Goal: Task Accomplishment & Management: Use online tool/utility

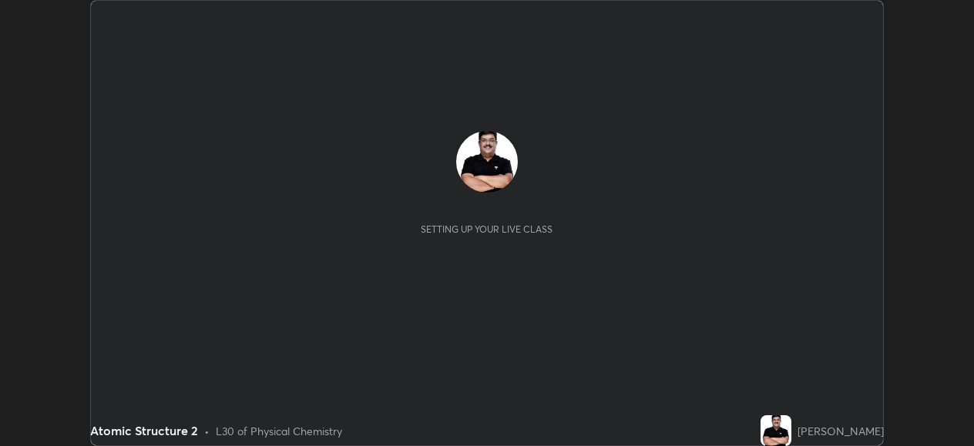
scroll to position [446, 974]
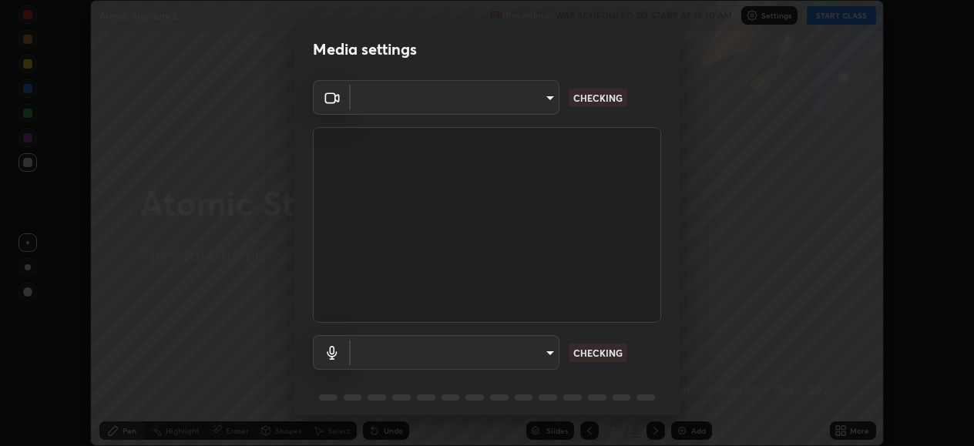
type input "05730faa116fe893cb3bfff37bc48e03cda79a540a9a2906e08a5a6a13fc8772"
click at [524, 348] on body "Erase all Atomic Structure 2 Recording WAS SCHEDULED TO START AT 11:30 AM Setti…" at bounding box center [487, 223] width 974 height 446
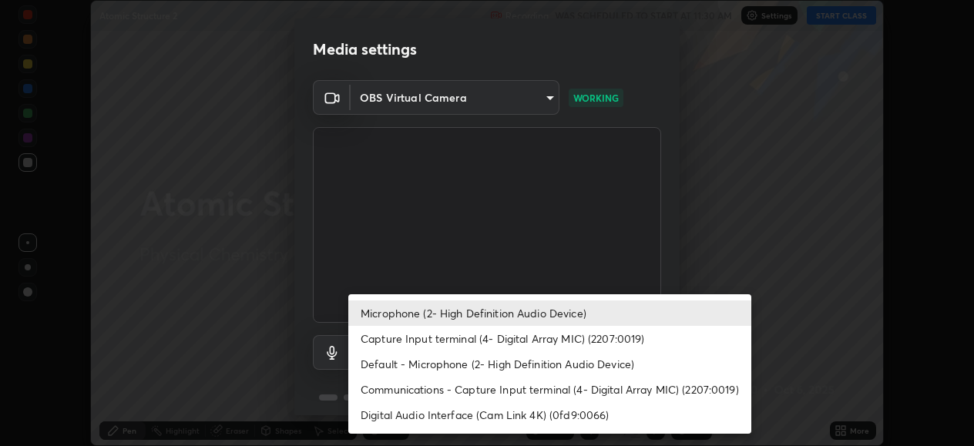
click at [529, 318] on li "Microphone (2- High Definition Audio Device)" at bounding box center [549, 313] width 403 height 25
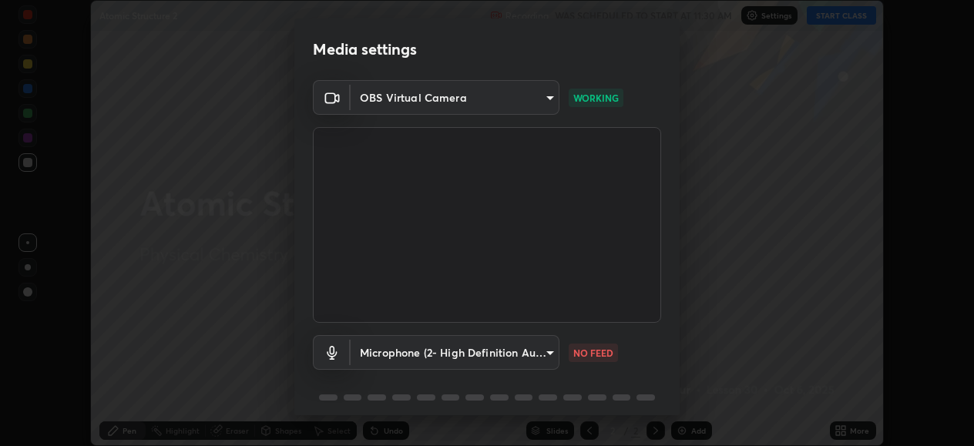
click at [548, 353] on body "Erase all Atomic Structure 2 Recording WAS SCHEDULED TO START AT 11:30 AM Setti…" at bounding box center [487, 223] width 974 height 446
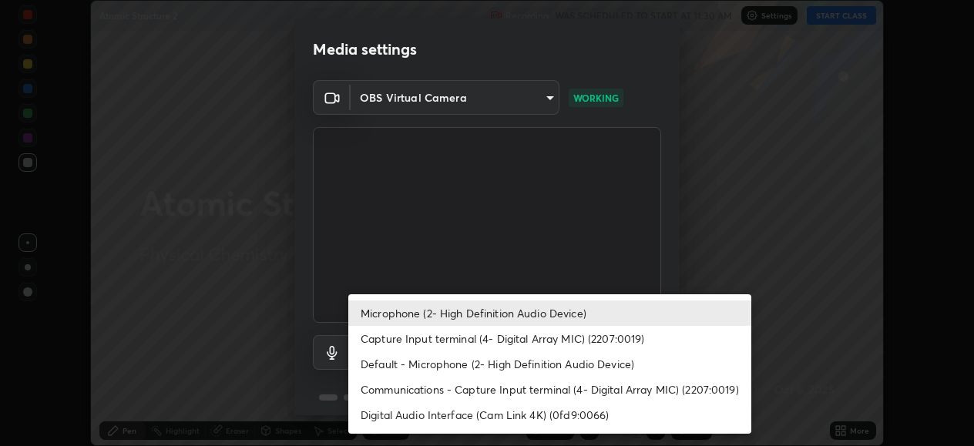
click at [533, 364] on li "Default - Microphone (2- High Definition Audio Device)" at bounding box center [549, 364] width 403 height 25
type input "default"
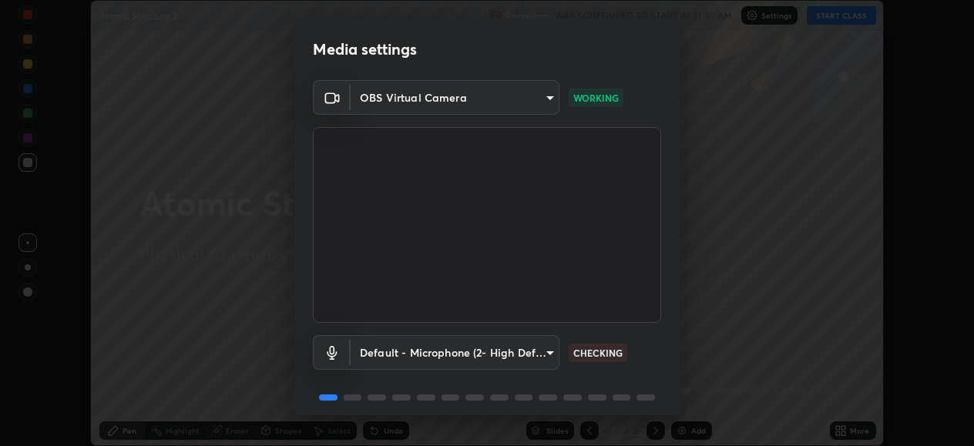
scroll to position [59, 0]
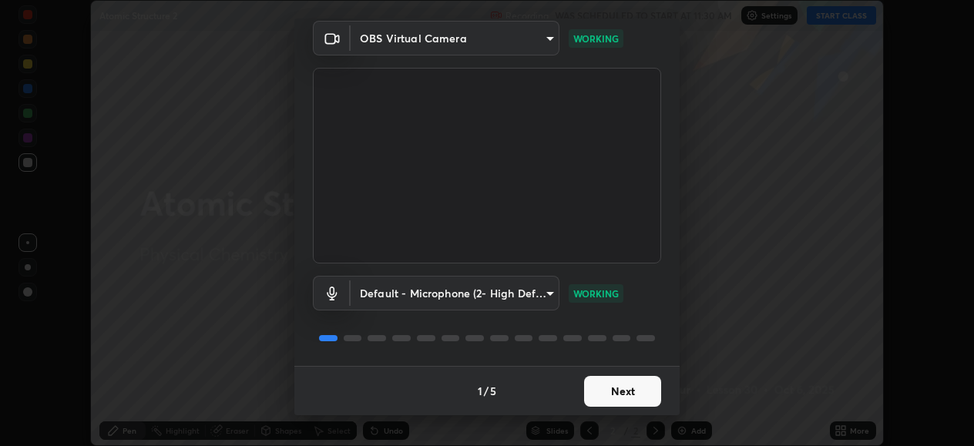
click at [641, 395] on button "Next" at bounding box center [622, 391] width 77 height 31
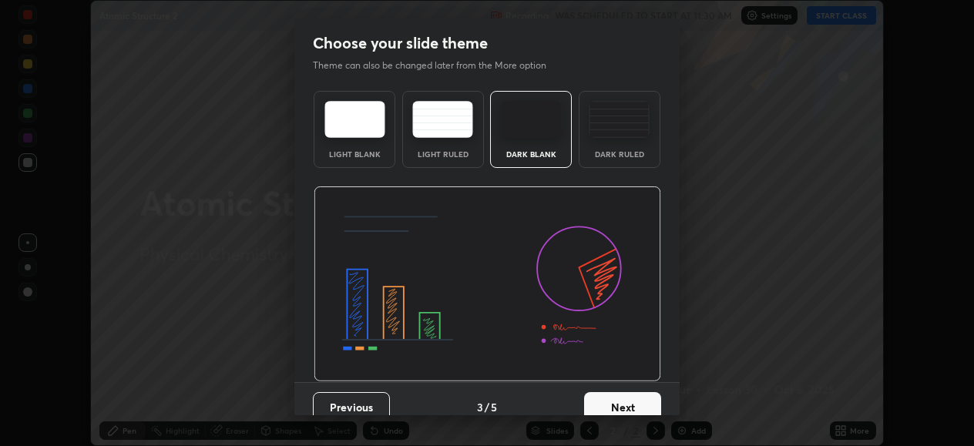
click at [646, 395] on button "Next" at bounding box center [622, 407] width 77 height 31
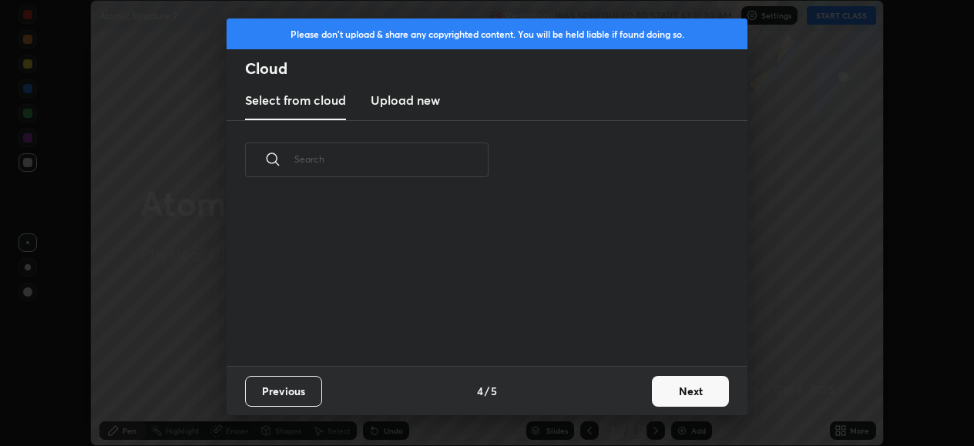
click at [686, 395] on button "Next" at bounding box center [690, 391] width 77 height 31
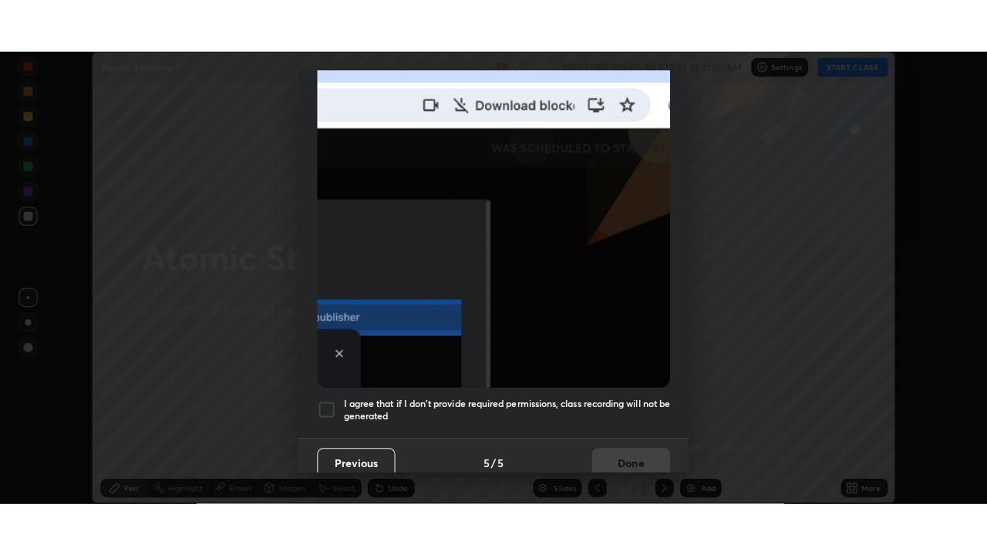
scroll to position [374, 0]
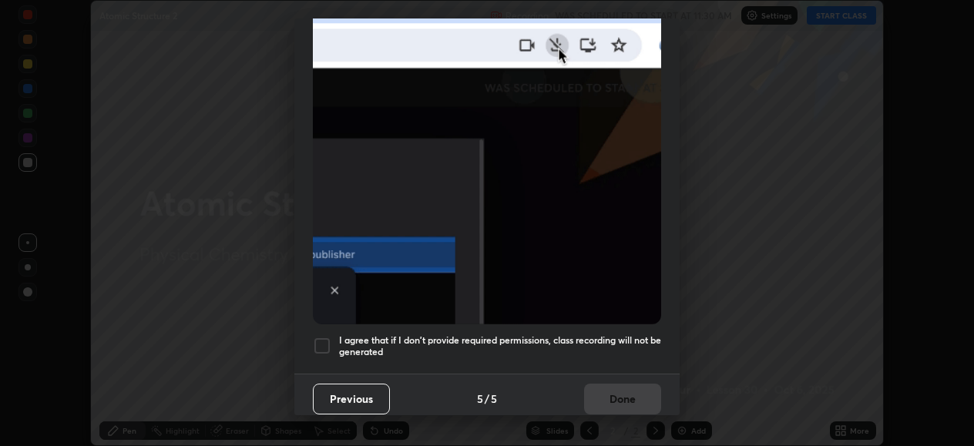
click at [330, 339] on div at bounding box center [322, 346] width 19 height 19
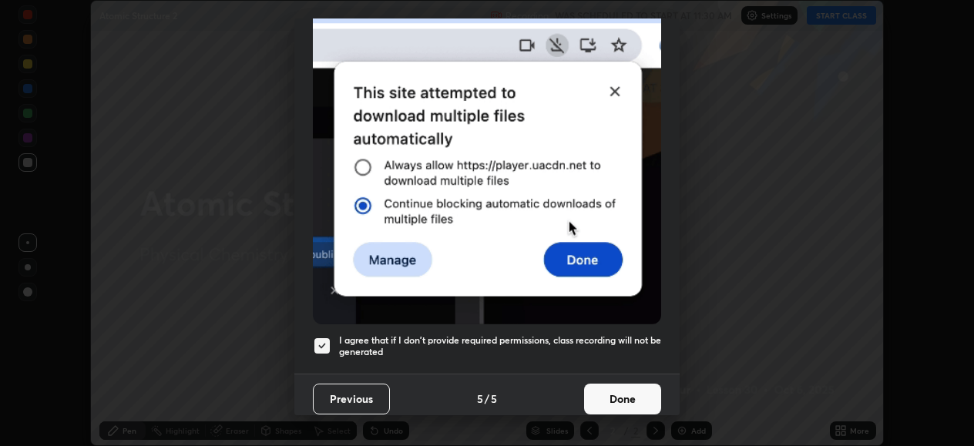
click at [616, 395] on button "Done" at bounding box center [622, 399] width 77 height 31
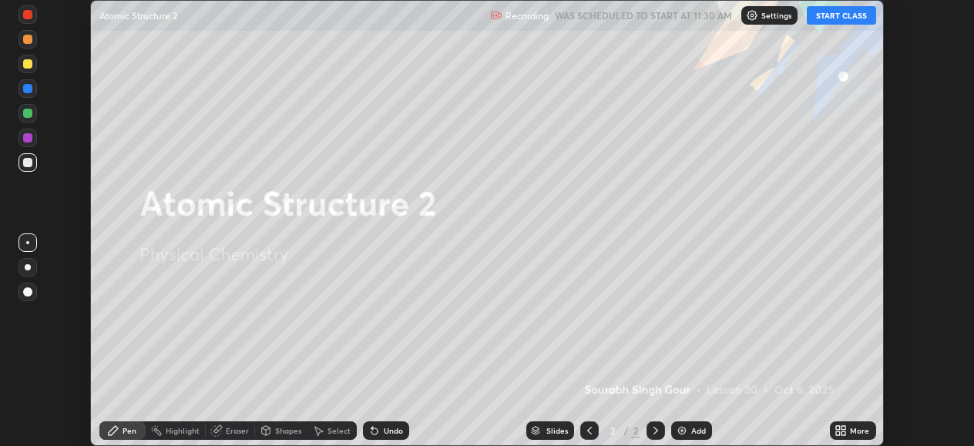
click at [836, 15] on button "START CLASS" at bounding box center [841, 15] width 69 height 19
click at [845, 430] on icon at bounding box center [844, 428] width 4 height 4
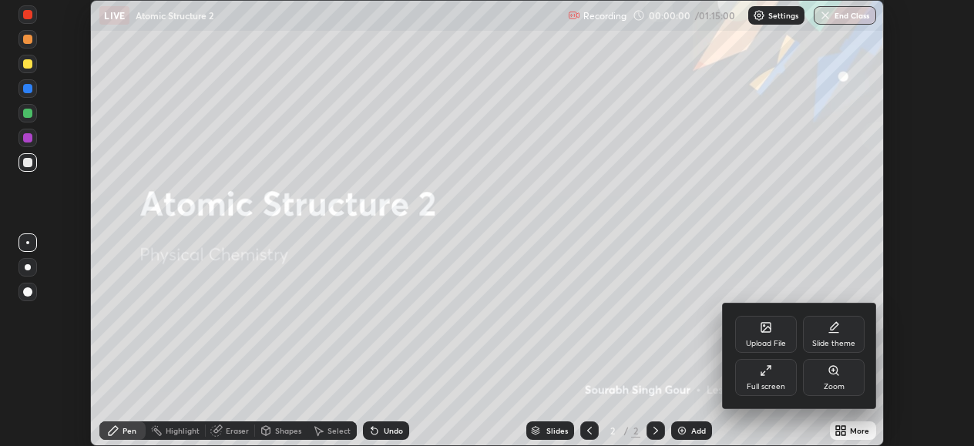
click at [775, 379] on div "Full screen" at bounding box center [766, 377] width 62 height 37
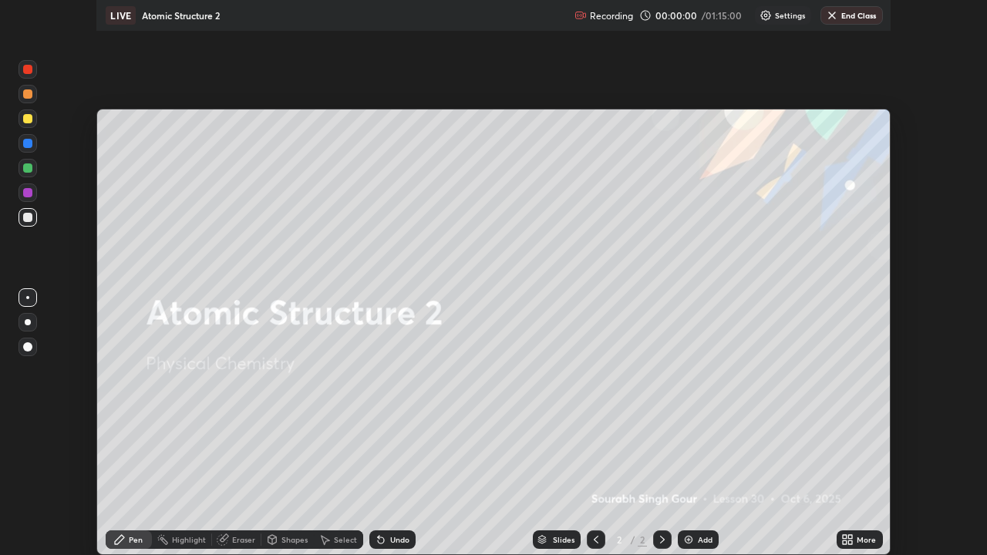
scroll to position [555, 987]
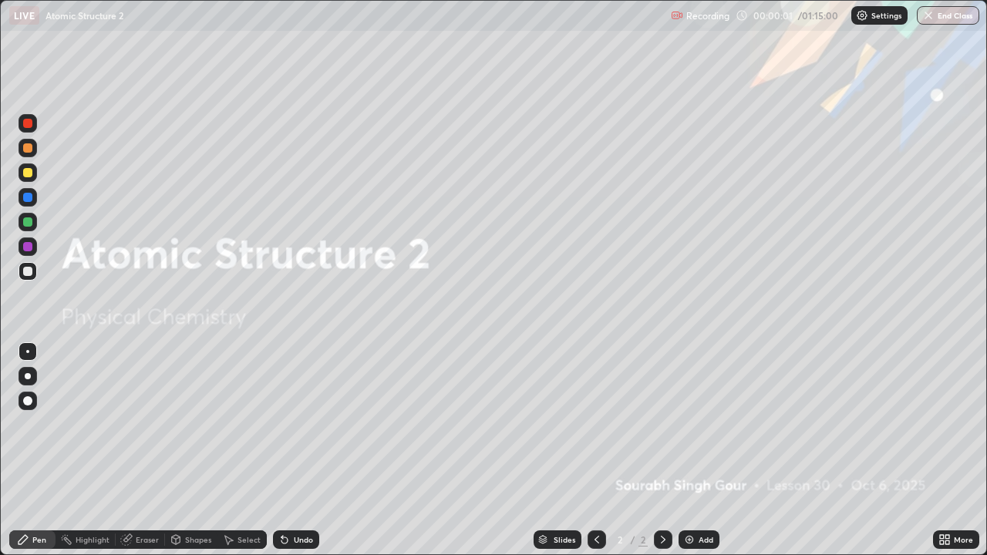
click at [691, 446] on img at bounding box center [689, 539] width 12 height 12
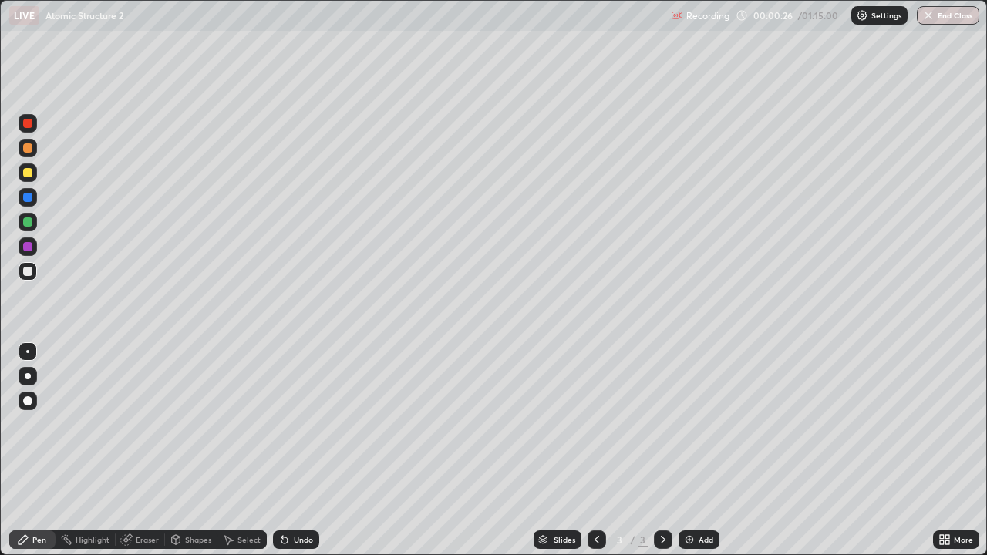
click at [28, 376] on div at bounding box center [28, 376] width 6 height 6
click at [31, 173] on div at bounding box center [27, 172] width 9 height 9
click at [29, 172] on div at bounding box center [27, 172] width 9 height 9
click at [29, 272] on div at bounding box center [27, 271] width 9 height 9
click at [28, 170] on div at bounding box center [27, 172] width 9 height 9
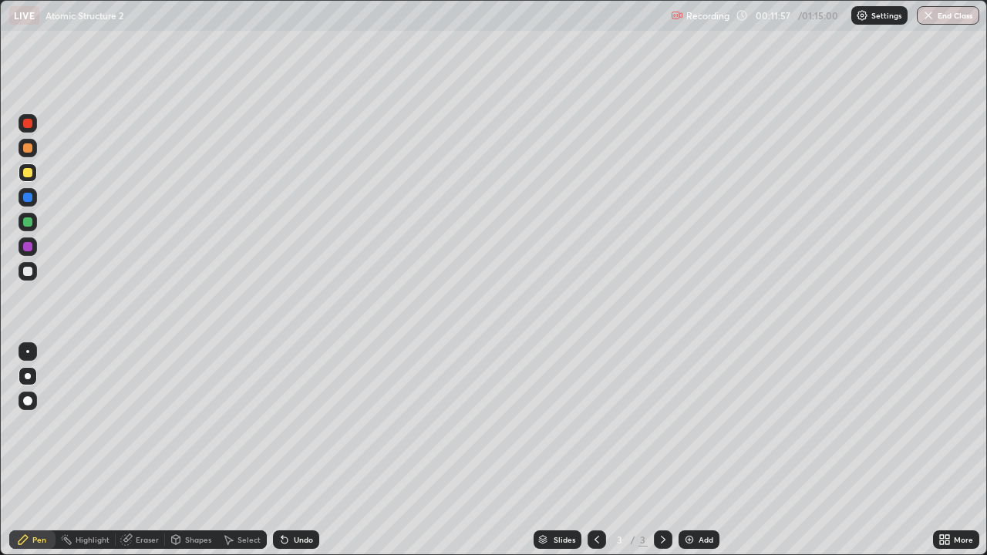
click at [37, 278] on div at bounding box center [27, 271] width 25 height 25
click at [688, 446] on img at bounding box center [689, 539] width 12 height 12
click at [31, 173] on div at bounding box center [27, 172] width 9 height 9
click at [690, 446] on img at bounding box center [689, 539] width 12 height 12
click at [30, 173] on div at bounding box center [27, 172] width 9 height 9
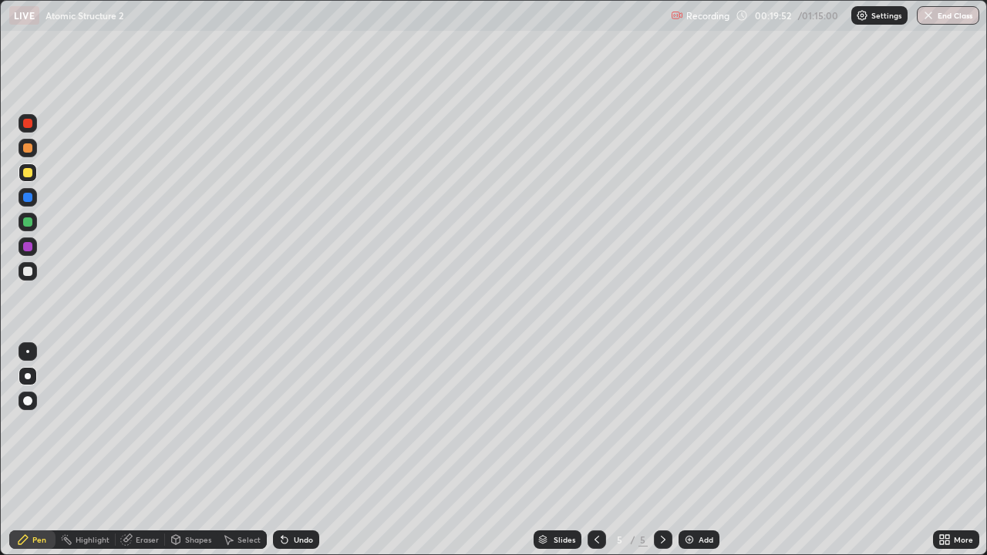
click at [29, 271] on div at bounding box center [27, 271] width 9 height 9
click at [304, 446] on div "Undo" at bounding box center [303, 540] width 19 height 8
click at [33, 271] on div at bounding box center [28, 271] width 19 height 19
click at [684, 446] on img at bounding box center [689, 539] width 12 height 12
click at [31, 175] on div at bounding box center [27, 172] width 9 height 9
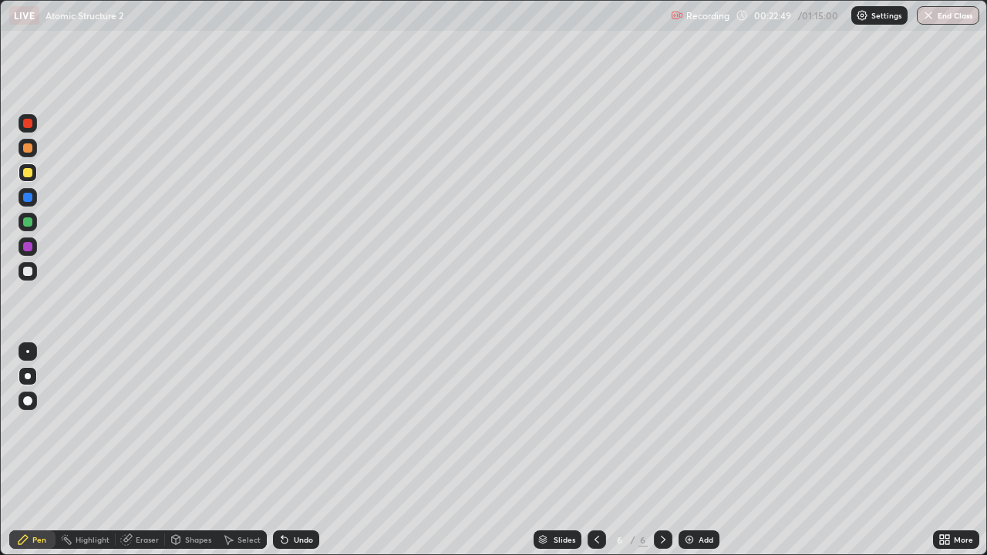
click at [294, 446] on div "Undo" at bounding box center [303, 540] width 19 height 8
click at [295, 446] on div "Undo" at bounding box center [296, 539] width 46 height 19
click at [29, 274] on div at bounding box center [27, 271] width 9 height 9
click at [34, 170] on div at bounding box center [28, 172] width 19 height 19
click at [688, 446] on img at bounding box center [689, 539] width 12 height 12
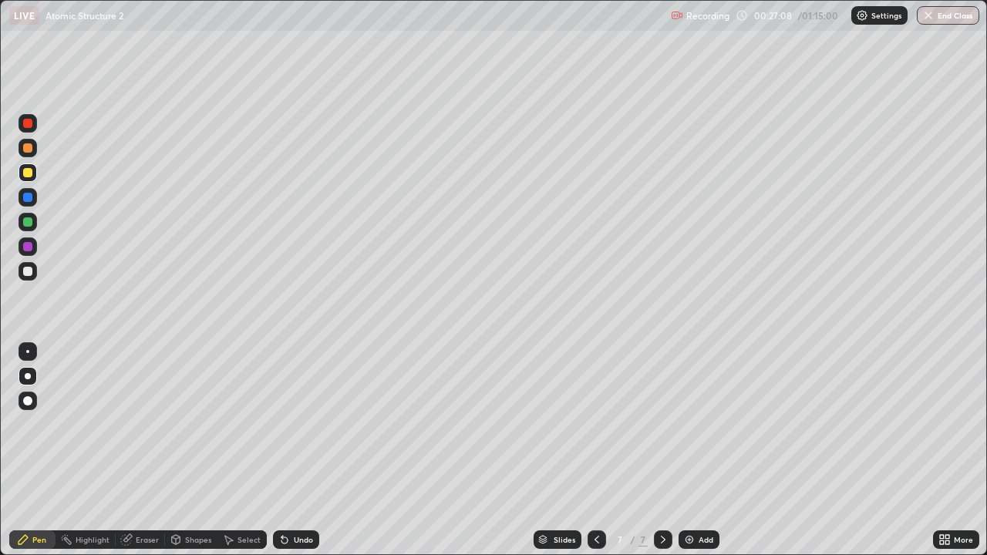
click at [29, 271] on div at bounding box center [27, 271] width 9 height 9
click at [299, 446] on div "Undo" at bounding box center [303, 540] width 19 height 8
click at [31, 173] on div at bounding box center [27, 172] width 9 height 9
click at [29, 271] on div at bounding box center [27, 271] width 9 height 9
click at [695, 446] on div "Add" at bounding box center [698, 539] width 41 height 19
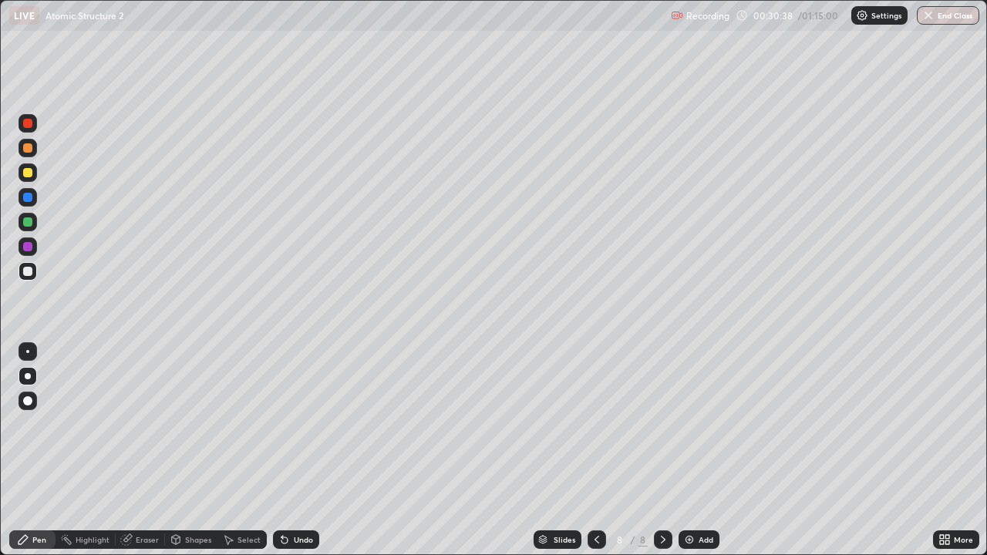
click at [27, 176] on div at bounding box center [27, 172] width 9 height 9
click at [693, 446] on img at bounding box center [689, 539] width 12 height 12
click at [595, 446] on icon at bounding box center [597, 539] width 12 height 12
click at [668, 446] on div at bounding box center [663, 539] width 19 height 31
click at [693, 446] on img at bounding box center [689, 539] width 12 height 12
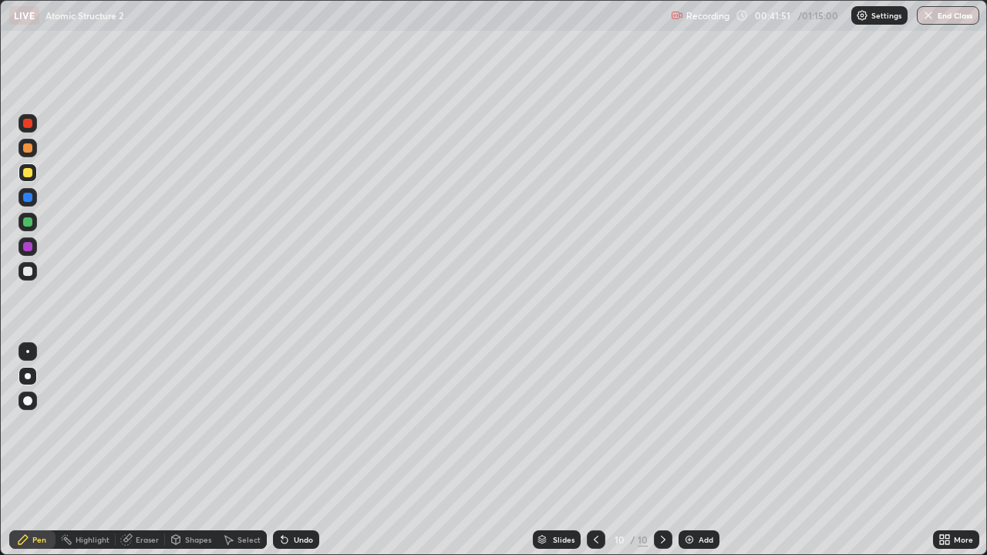
click at [32, 270] on div at bounding box center [27, 271] width 9 height 9
click at [29, 173] on div at bounding box center [27, 172] width 9 height 9
click at [29, 271] on div at bounding box center [27, 271] width 9 height 9
click at [302, 446] on div "Undo" at bounding box center [303, 540] width 19 height 8
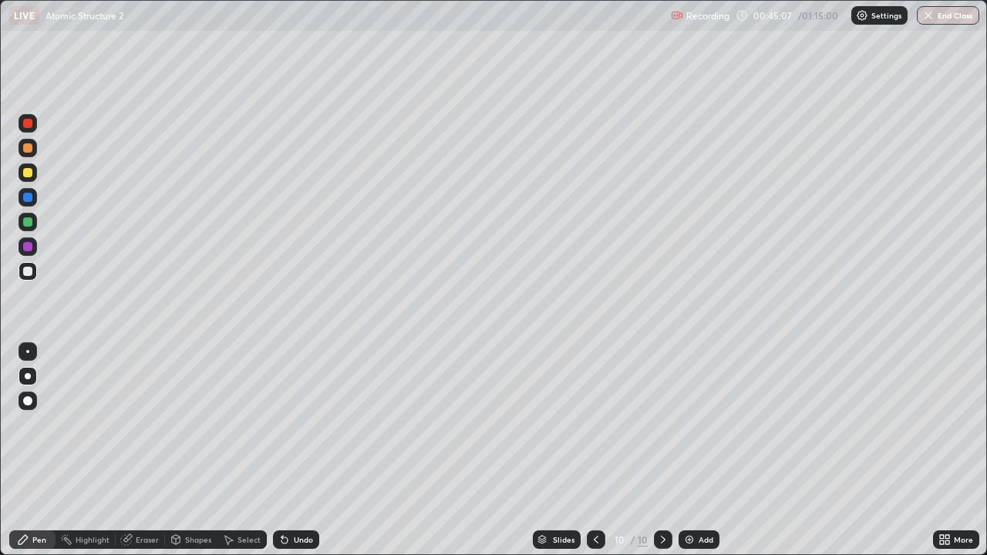
click at [304, 446] on div "Undo" at bounding box center [296, 539] width 46 height 19
click at [30, 168] on div at bounding box center [27, 172] width 9 height 9
click at [694, 446] on img at bounding box center [689, 539] width 12 height 12
click at [690, 446] on img at bounding box center [689, 539] width 12 height 12
click at [688, 446] on img at bounding box center [689, 539] width 12 height 12
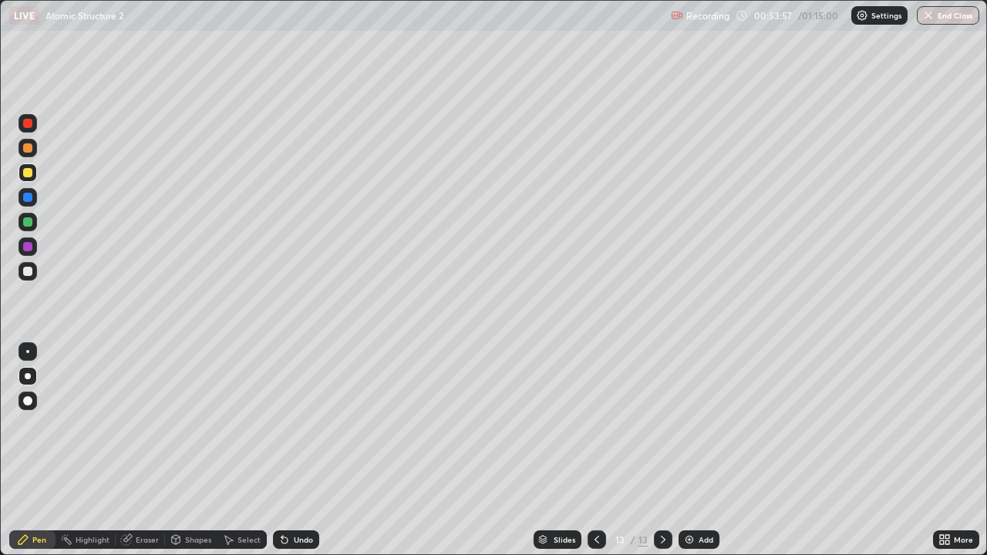
click at [603, 446] on div at bounding box center [596, 539] width 19 height 19
click at [687, 446] on div "Slides 12 / 13 Add" at bounding box center [626, 539] width 614 height 31
click at [695, 446] on div "Add" at bounding box center [698, 539] width 41 height 19
click at [294, 446] on div "Undo" at bounding box center [303, 540] width 19 height 8
click at [297, 446] on div "Undo" at bounding box center [296, 539] width 46 height 19
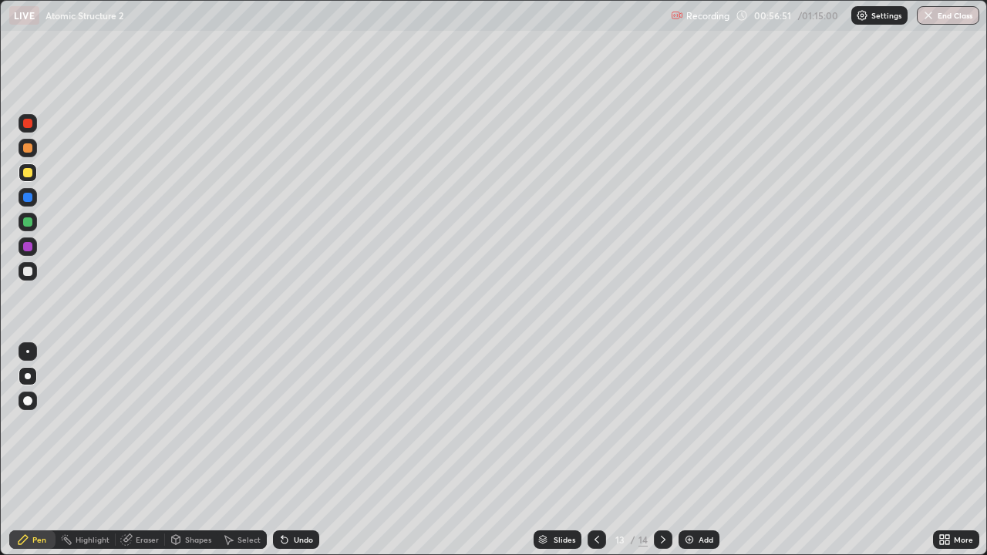
click at [597, 446] on icon at bounding box center [596, 540] width 5 height 8
click at [659, 446] on icon at bounding box center [663, 539] width 12 height 12
click at [663, 446] on icon at bounding box center [663, 539] width 12 height 12
click at [298, 446] on div "Undo" at bounding box center [303, 540] width 19 height 8
click at [940, 22] on button "End Class" at bounding box center [948, 15] width 62 height 19
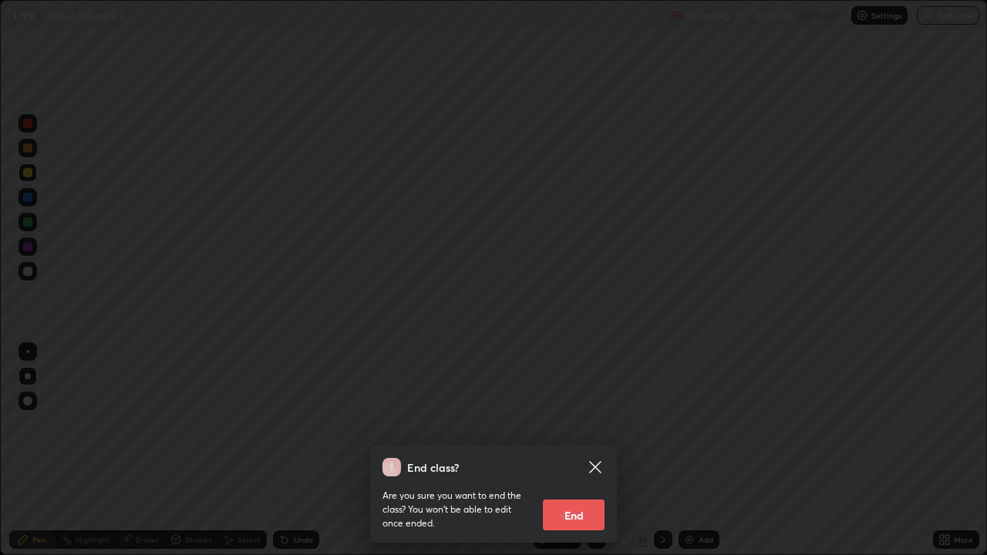
click at [580, 446] on button "End" at bounding box center [574, 515] width 62 height 31
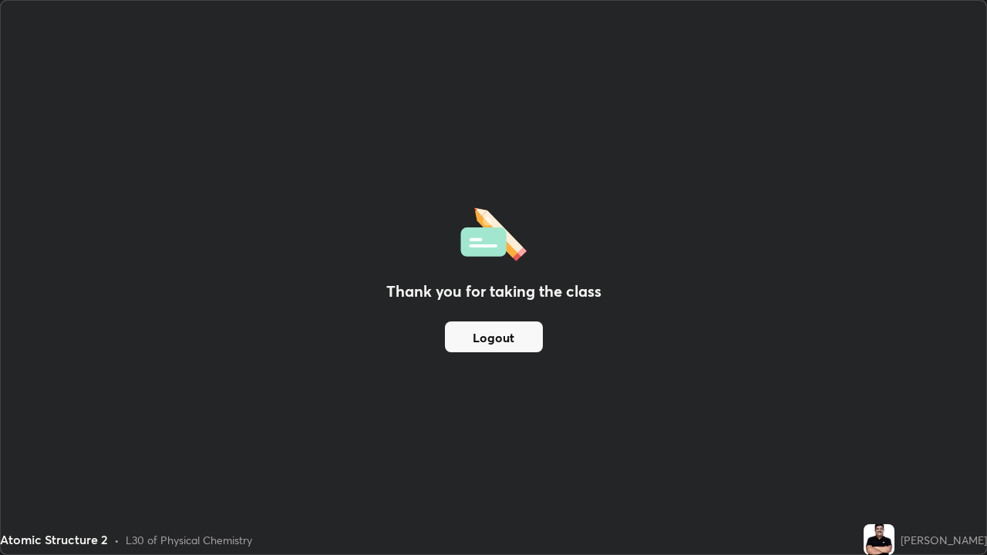
click at [525, 328] on button "Logout" at bounding box center [494, 336] width 98 height 31
